Goal: Register for event/course

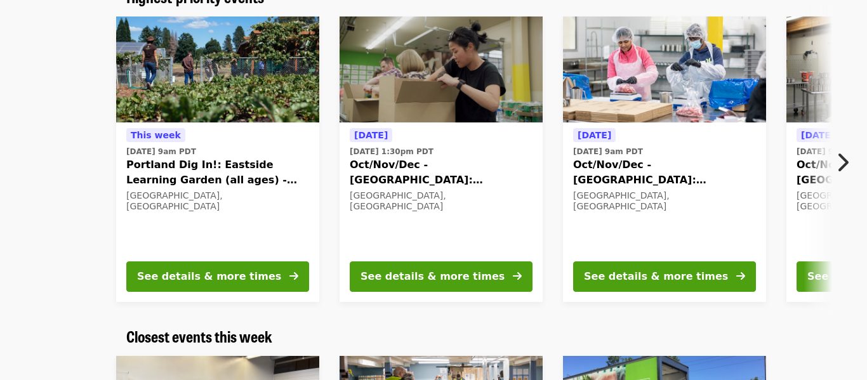
scroll to position [131, 0]
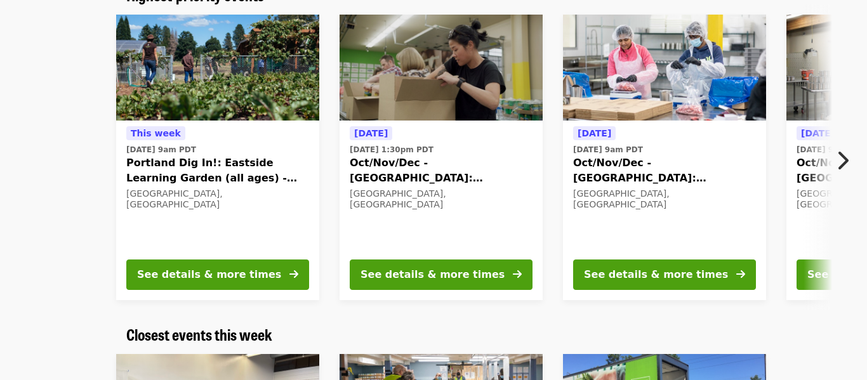
click at [475, 183] on span "Oct/Nov/Dec - [GEOGRAPHIC_DATA]: Repack/Sort (age [DEMOGRAPHIC_DATA]+)" at bounding box center [441, 170] width 183 height 30
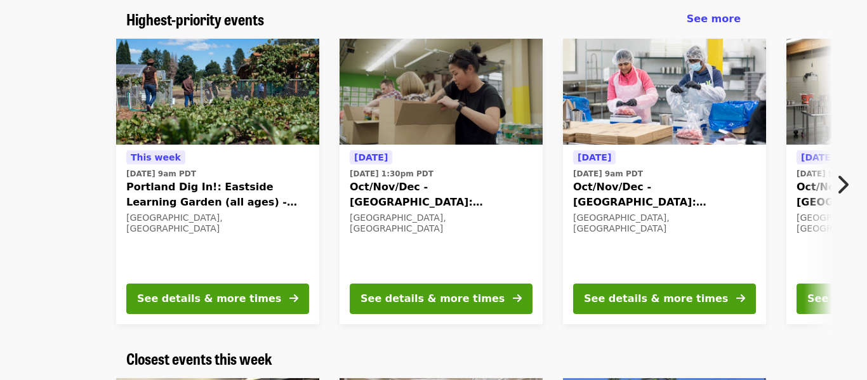
scroll to position [107, 0]
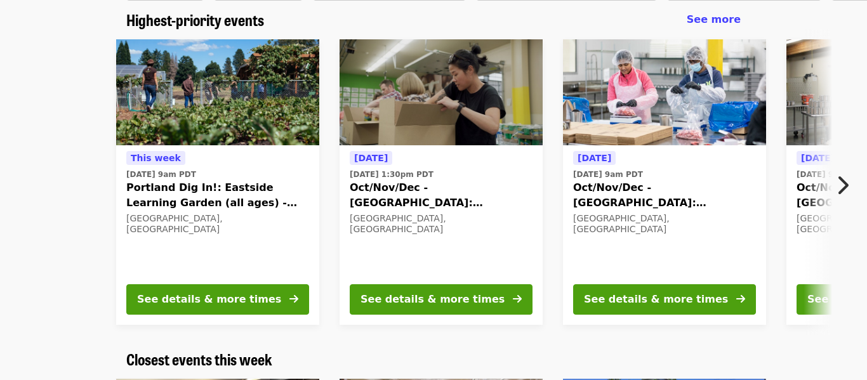
click at [264, 173] on span "[DATE] 9am PDT" at bounding box center [217, 174] width 183 height 11
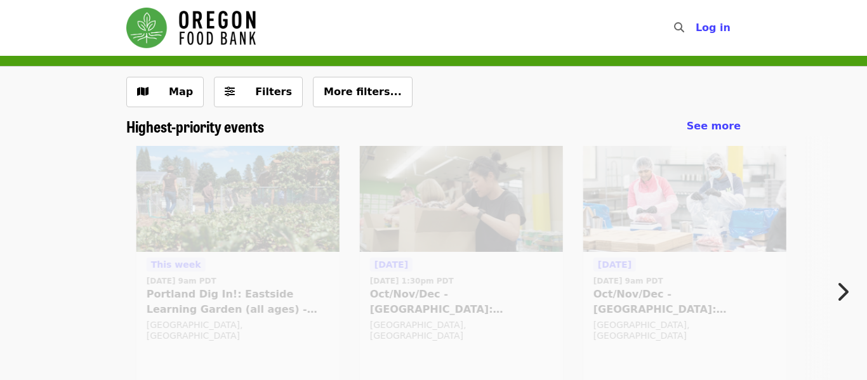
scroll to position [107, 0]
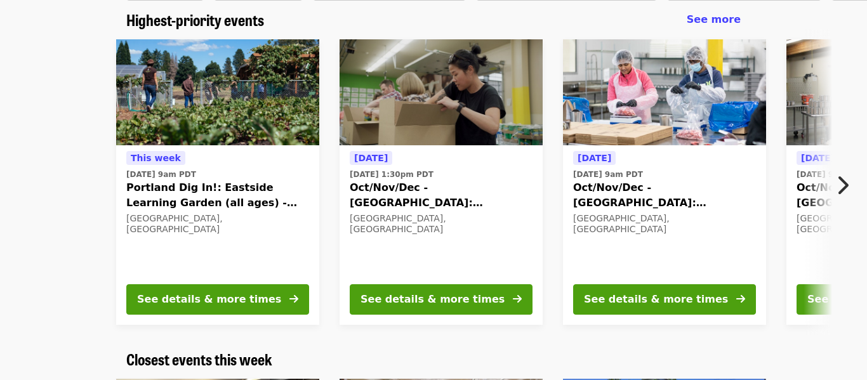
click at [840, 186] on icon "chevron-right icon" at bounding box center [842, 185] width 13 height 24
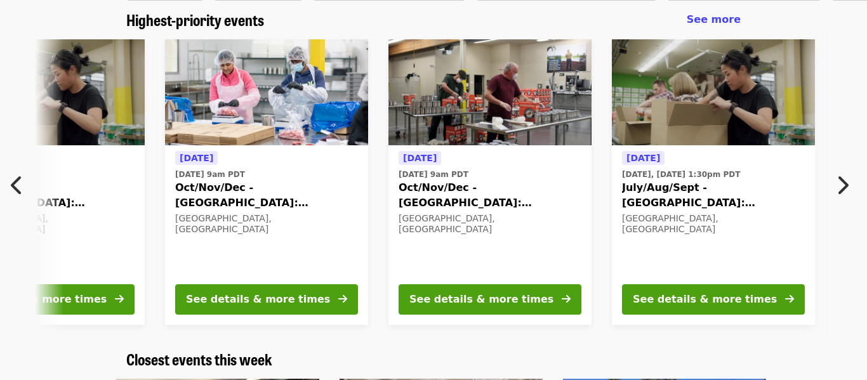
scroll to position [0, 683]
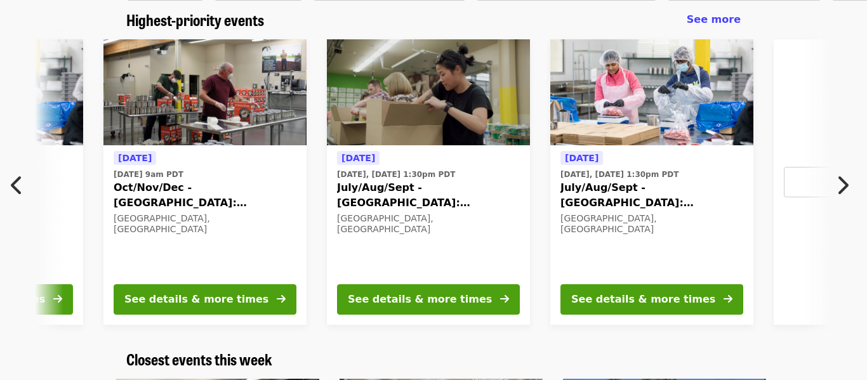
click at [844, 182] on icon "chevron-right icon" at bounding box center [842, 185] width 13 height 24
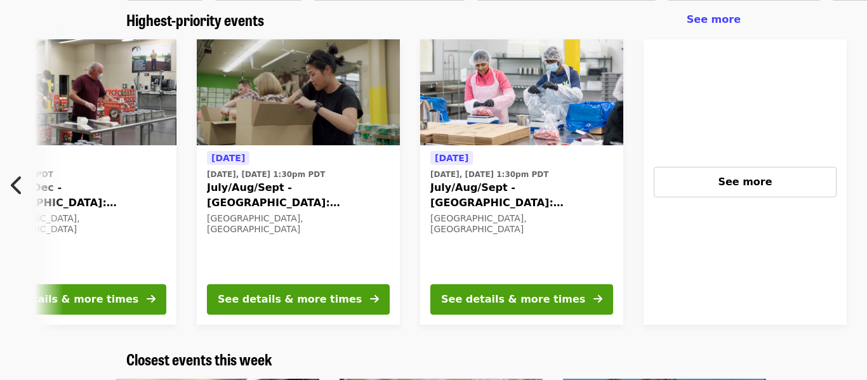
scroll to position [0, 1006]
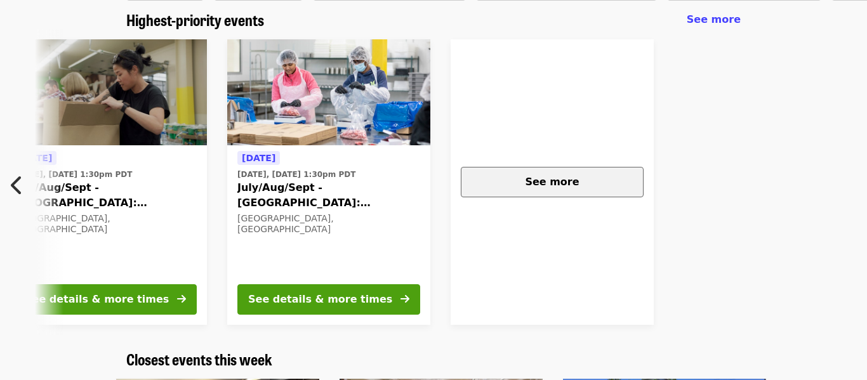
click at [488, 194] on button "See more" at bounding box center [552, 182] width 183 height 30
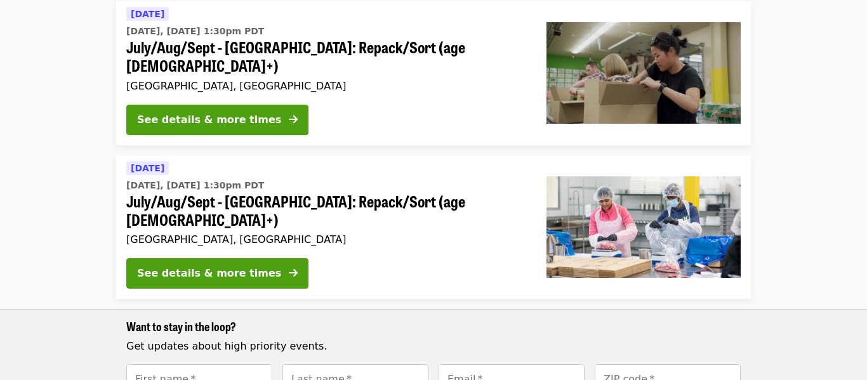
click at [347, 258] on div "See details & more times" at bounding box center [326, 276] width 400 height 36
